Goal: Information Seeking & Learning: Learn about a topic

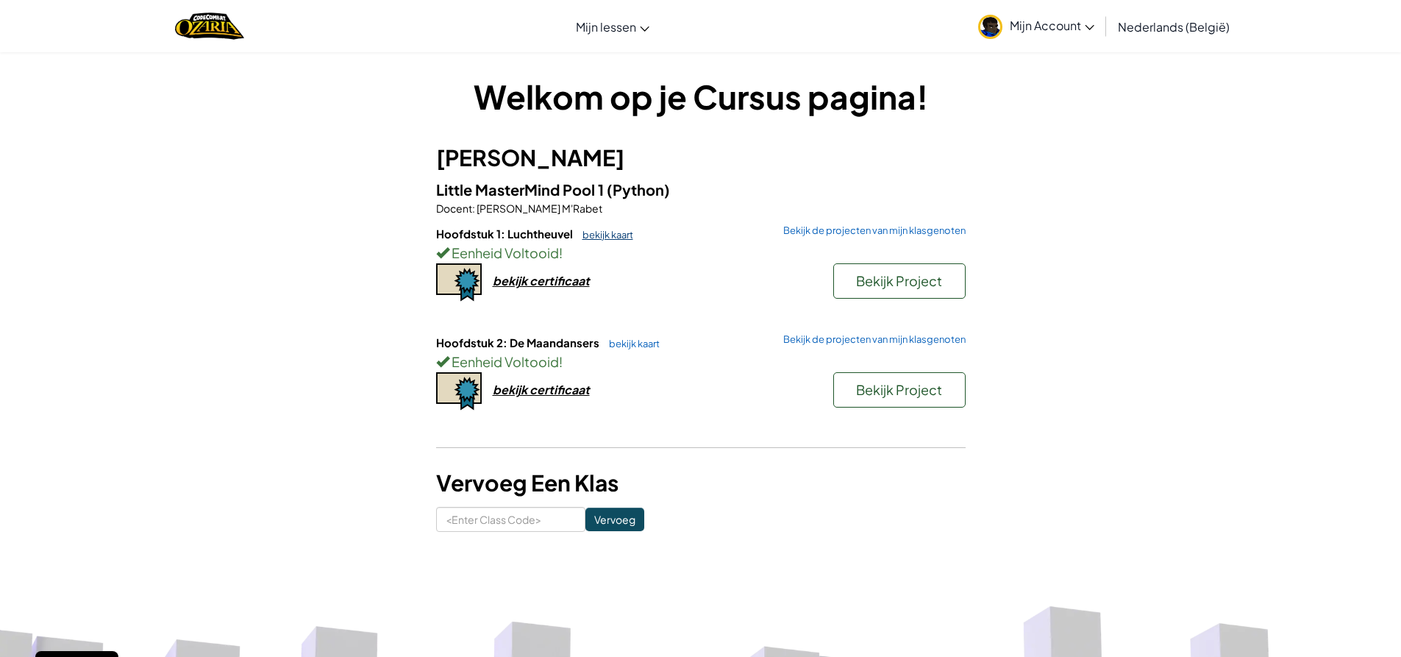
click at [610, 229] on link "bekijk kaart" at bounding box center [604, 235] width 58 height 12
click at [627, 345] on link "bekijk kaart" at bounding box center [631, 344] width 58 height 12
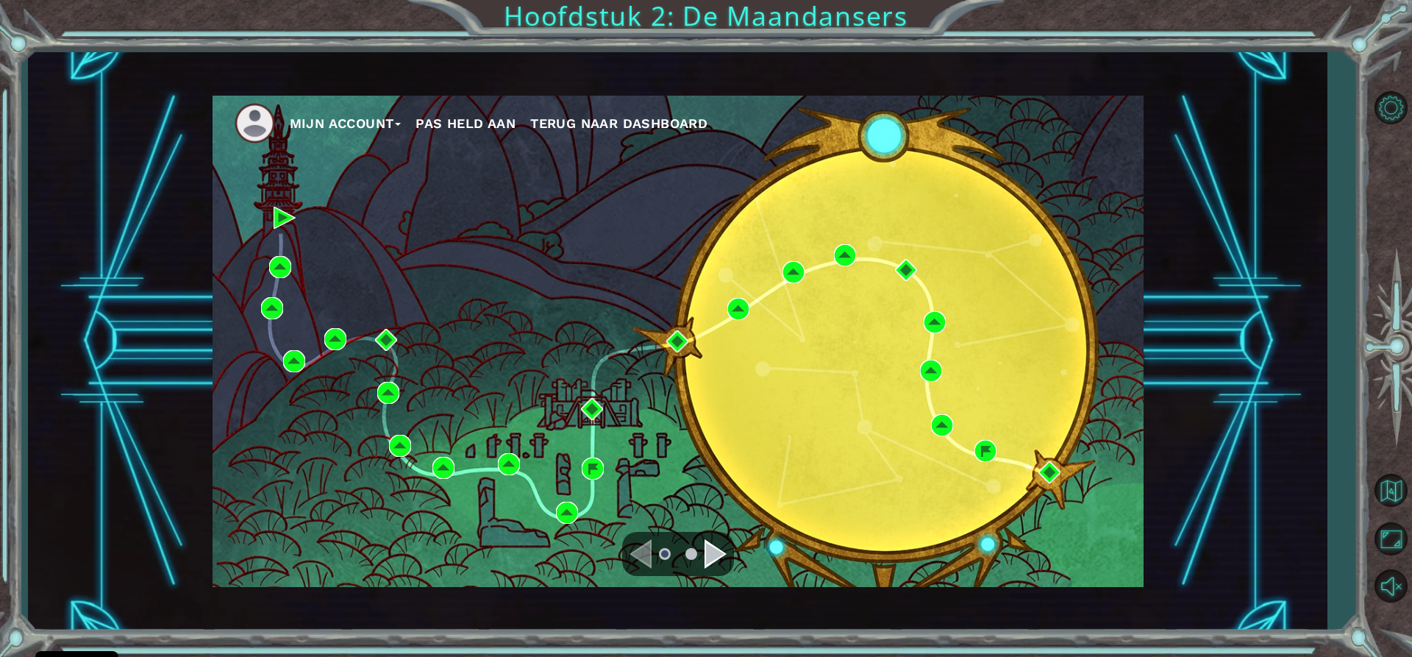
click at [718, 560] on div "Navigate to the next page" at bounding box center [715, 553] width 22 height 29
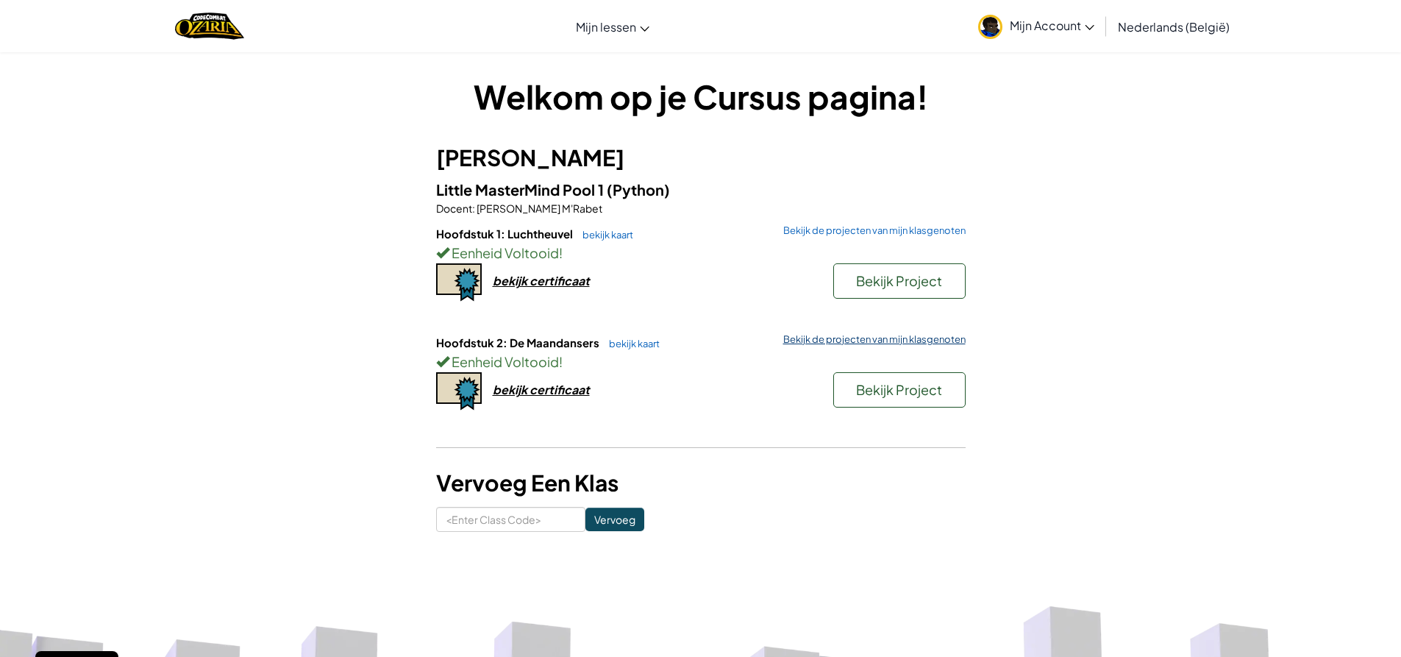
click at [847, 337] on link "Bekijk de projecten van mijn klasgenoten" at bounding box center [871, 340] width 190 height 10
